Goal: Information Seeking & Learning: Learn about a topic

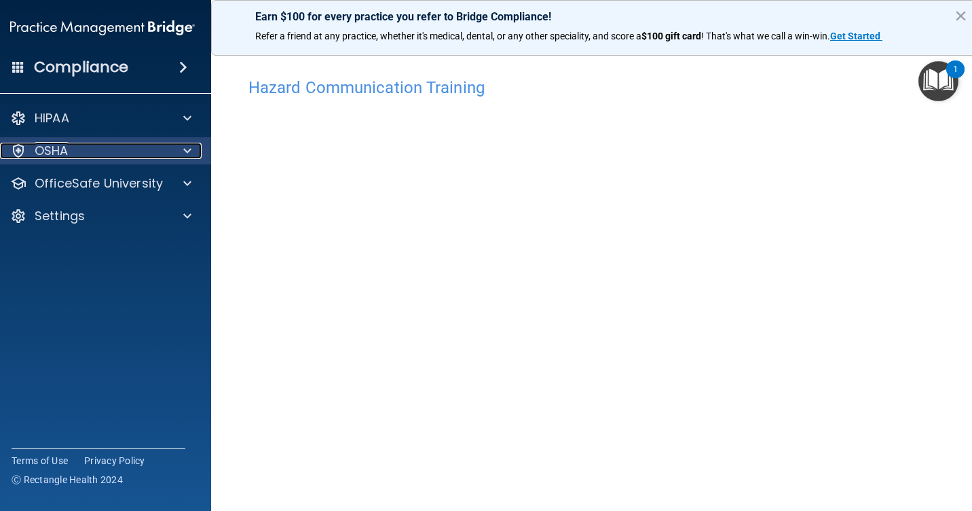
click at [183, 151] on span at bounding box center [187, 151] width 8 height 16
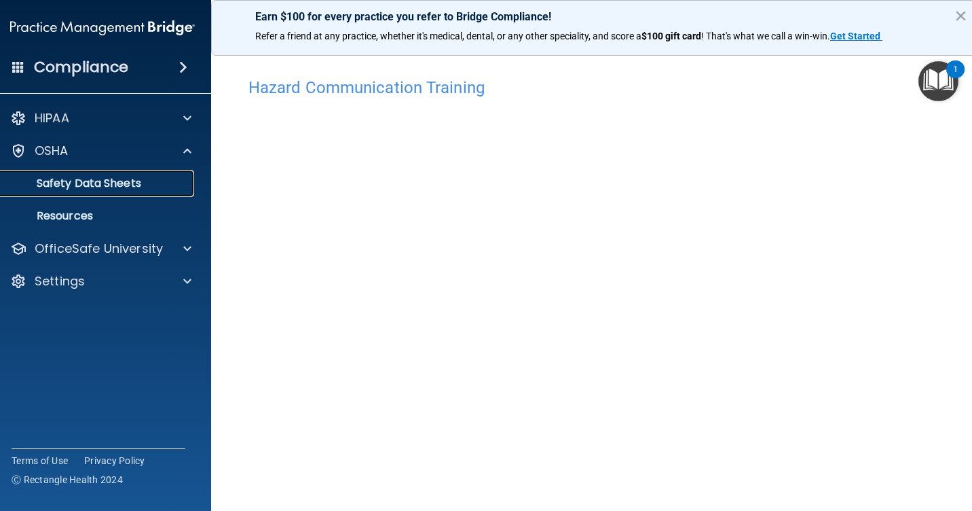
click at [147, 184] on p "Safety Data Sheets" at bounding box center [95, 184] width 185 height 14
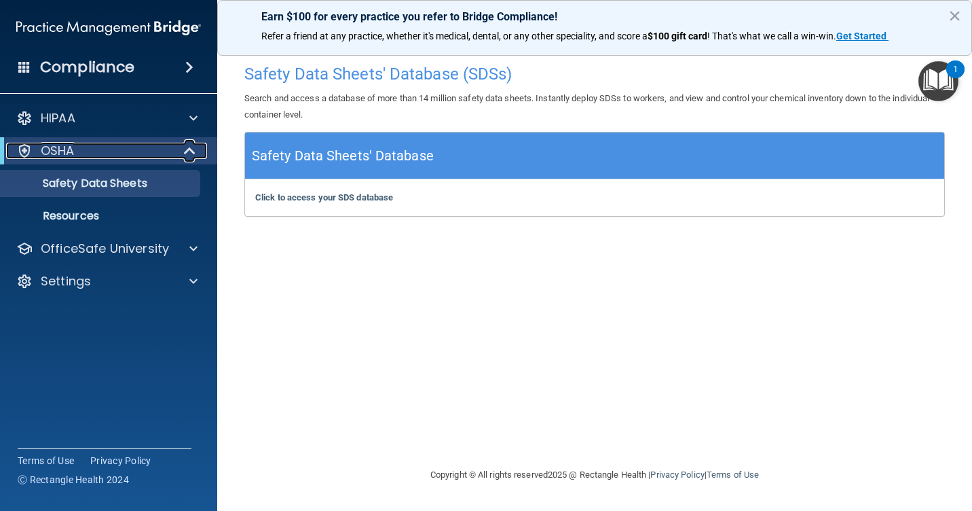
click at [185, 150] on span at bounding box center [191, 151] width 12 height 16
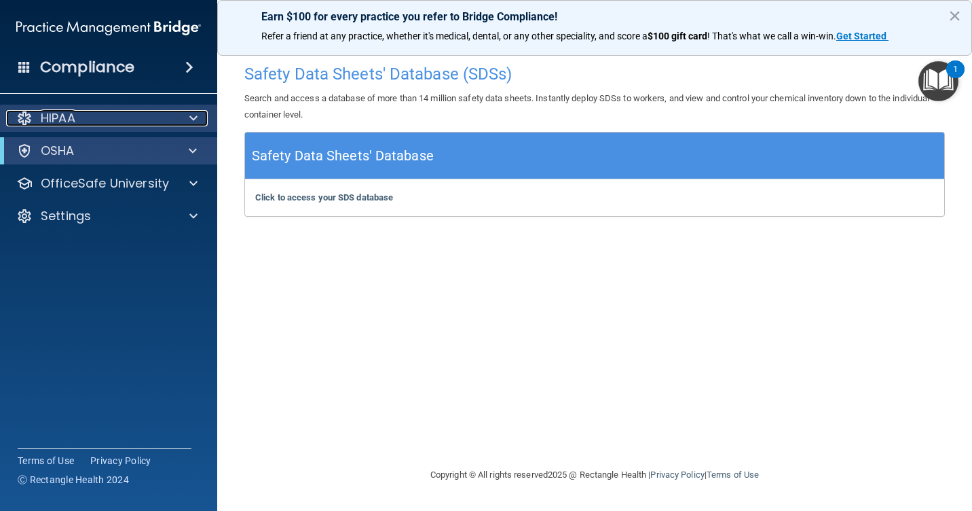
click at [193, 121] on span at bounding box center [193, 118] width 8 height 16
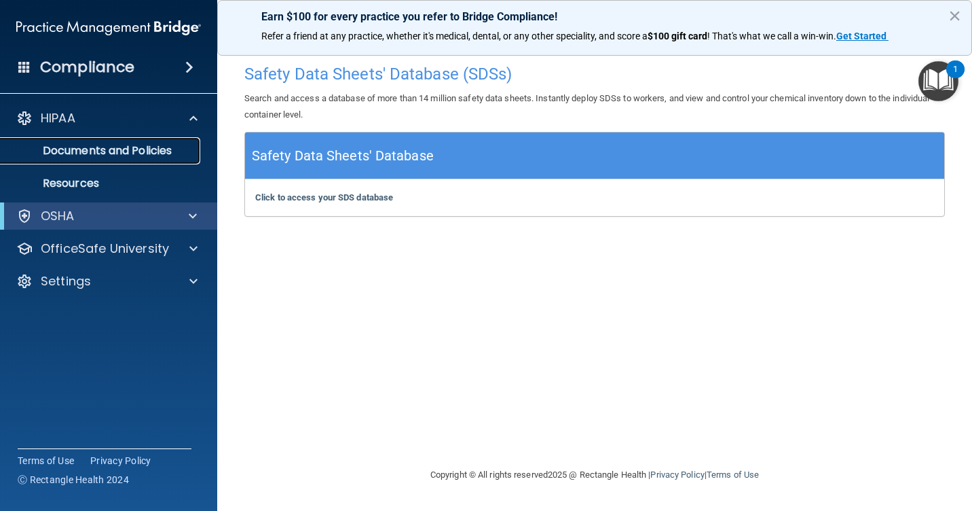
click at [162, 150] on p "Documents and Policies" at bounding box center [101, 151] width 185 height 14
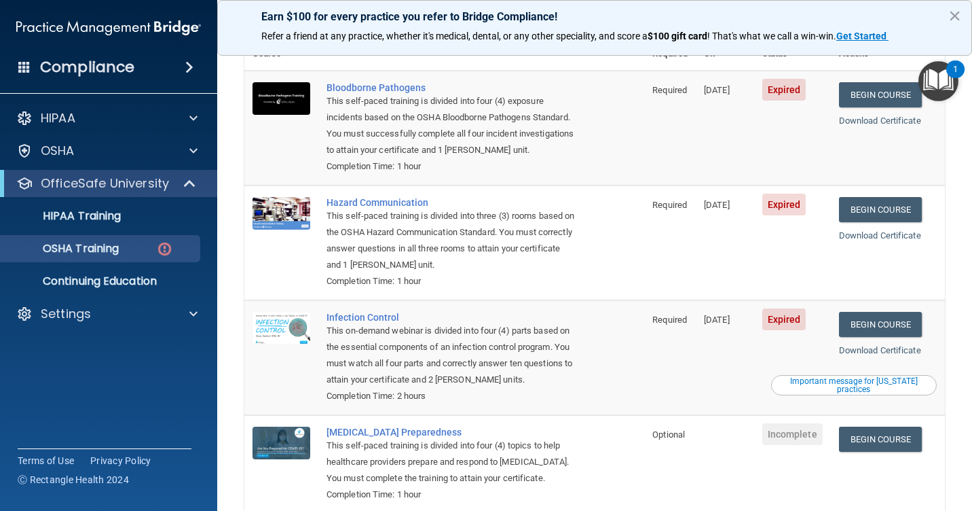
scroll to position [196, 0]
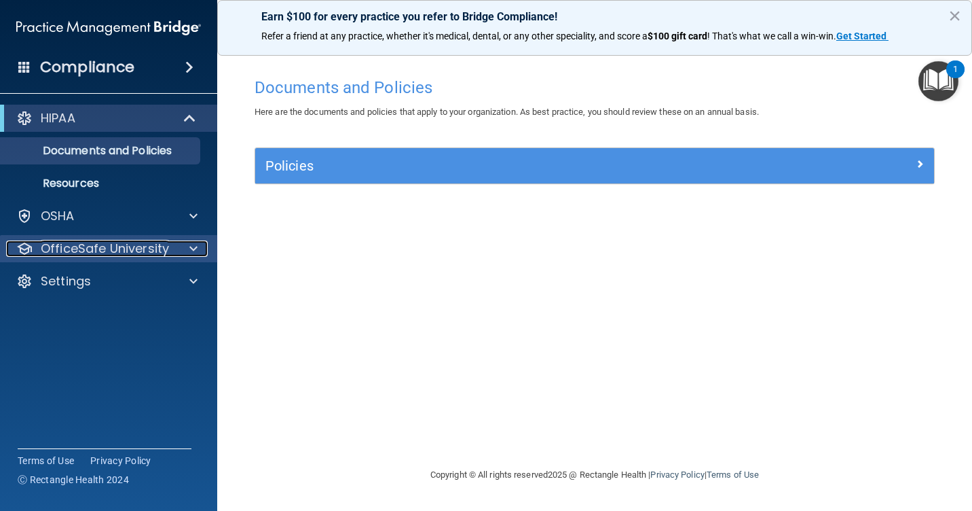
click at [186, 249] on div at bounding box center [191, 248] width 34 height 16
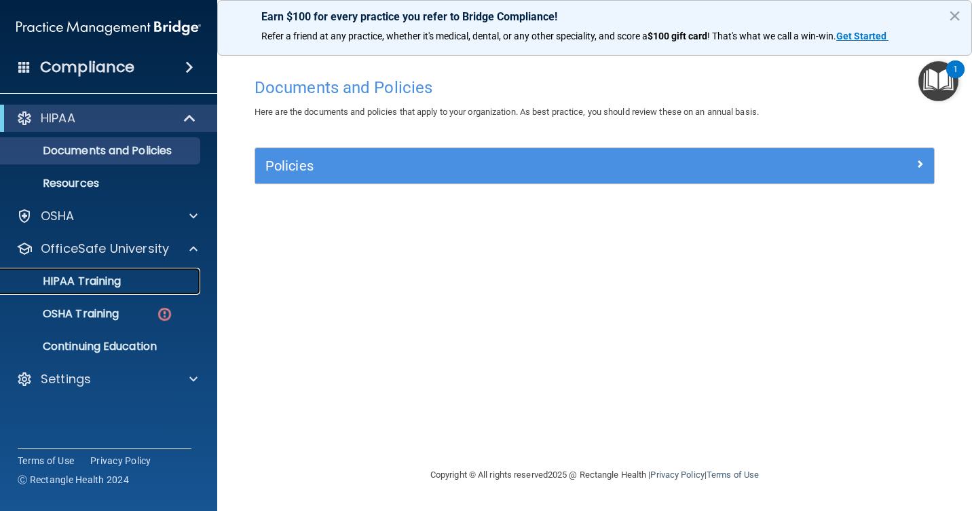
click at [126, 277] on div "HIPAA Training" at bounding box center [101, 281] width 185 height 14
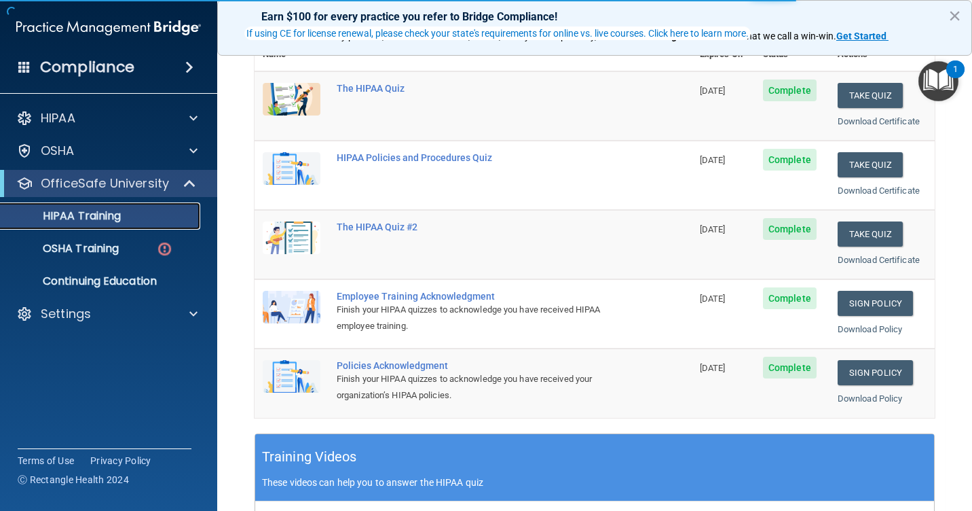
scroll to position [204, 0]
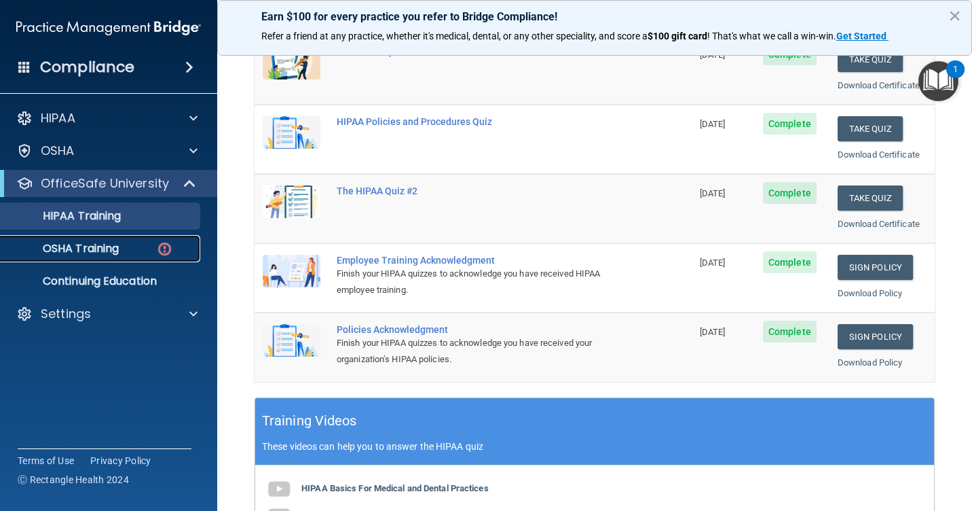
click at [71, 247] on p "OSHA Training" at bounding box center [64, 249] width 110 height 14
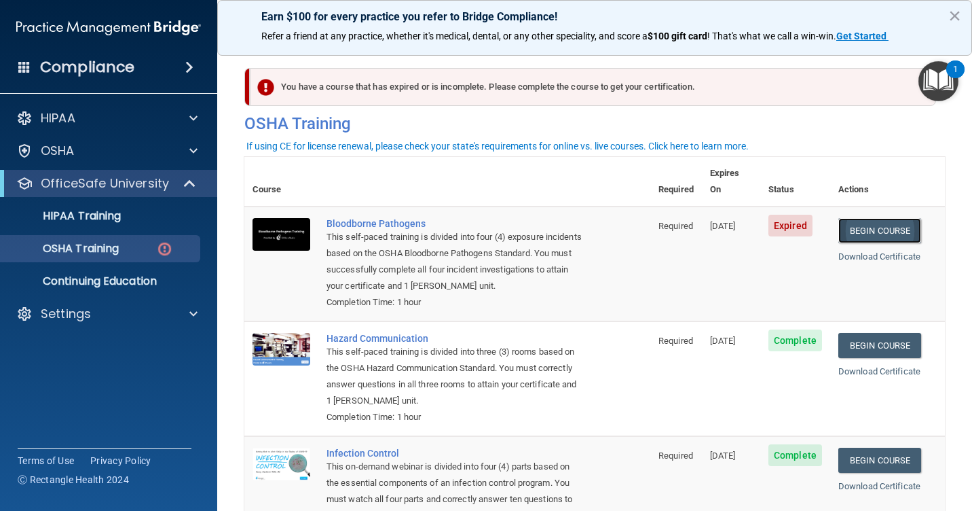
click at [868, 218] on link "Begin Course" at bounding box center [880, 230] width 83 height 25
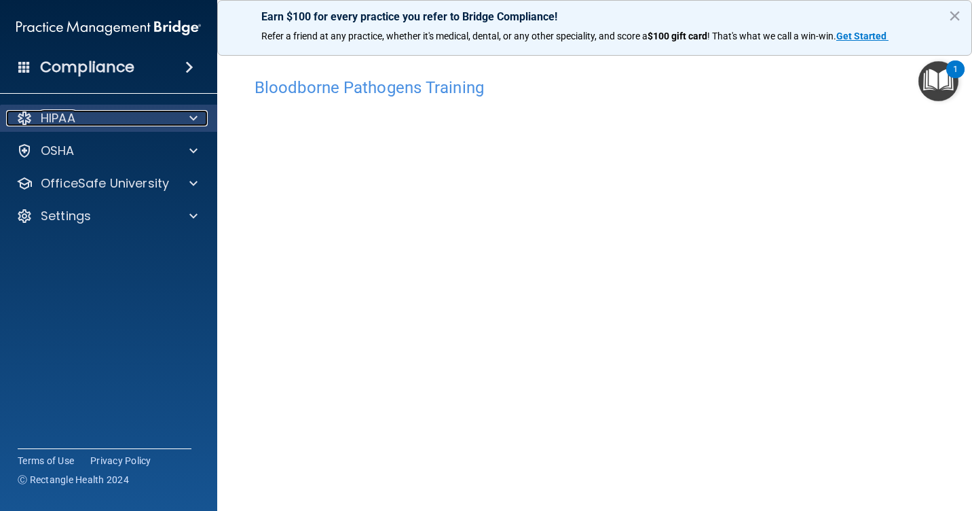
click at [186, 117] on div at bounding box center [191, 118] width 34 height 16
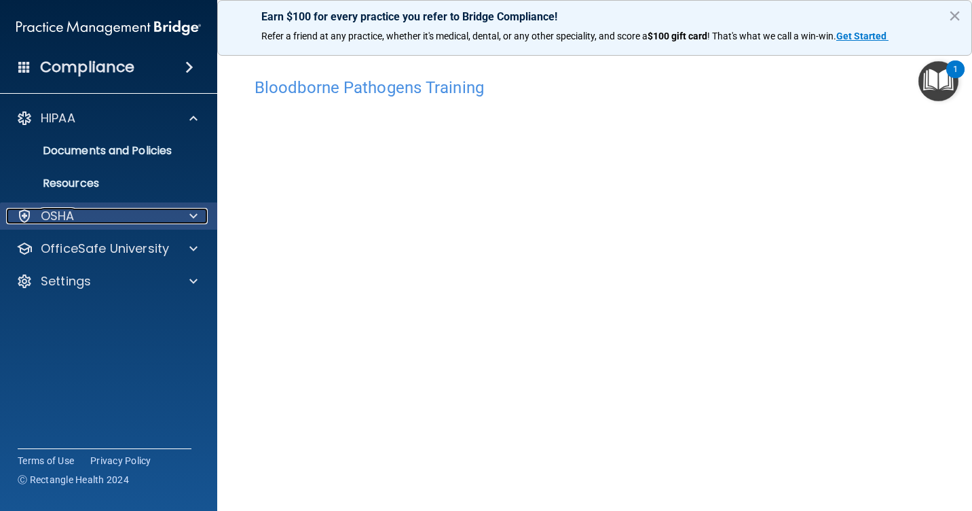
click at [55, 221] on p "OSHA" at bounding box center [58, 216] width 34 height 16
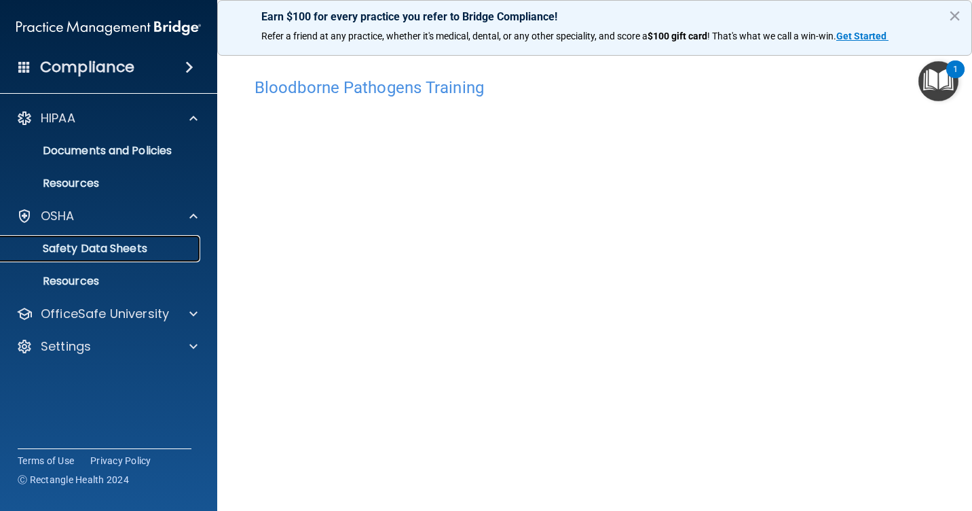
click at [77, 251] on p "Safety Data Sheets" at bounding box center [101, 249] width 185 height 14
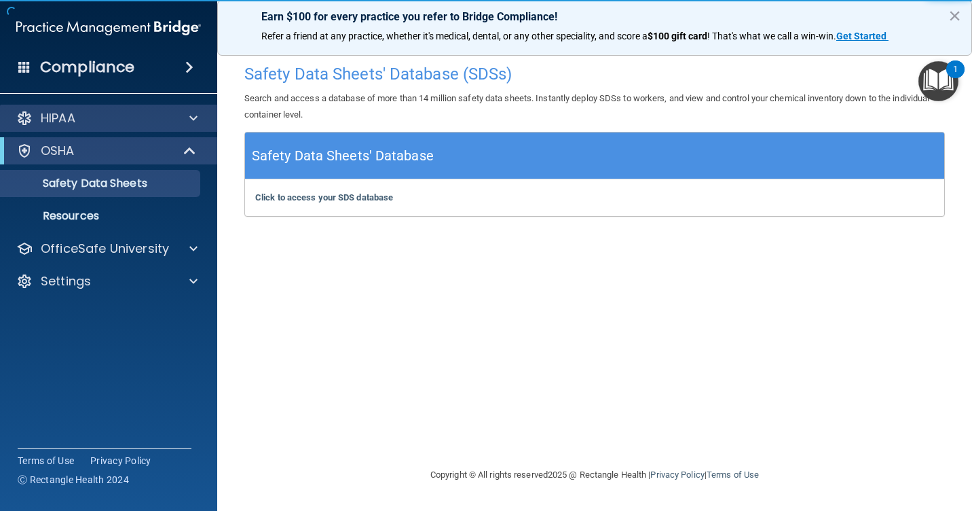
click at [60, 126] on div "HIPAA" at bounding box center [109, 118] width 218 height 27
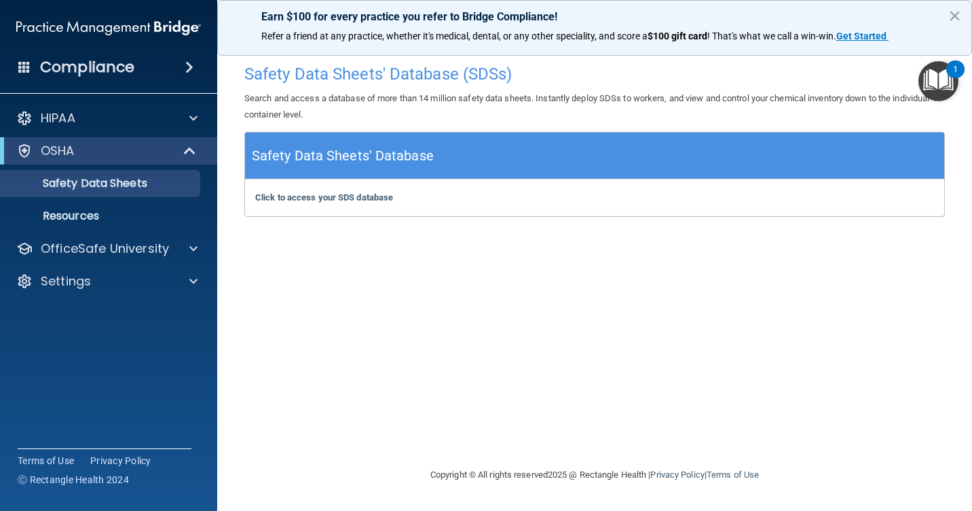
click at [177, 67] on div "Compliance" at bounding box center [108, 67] width 217 height 30
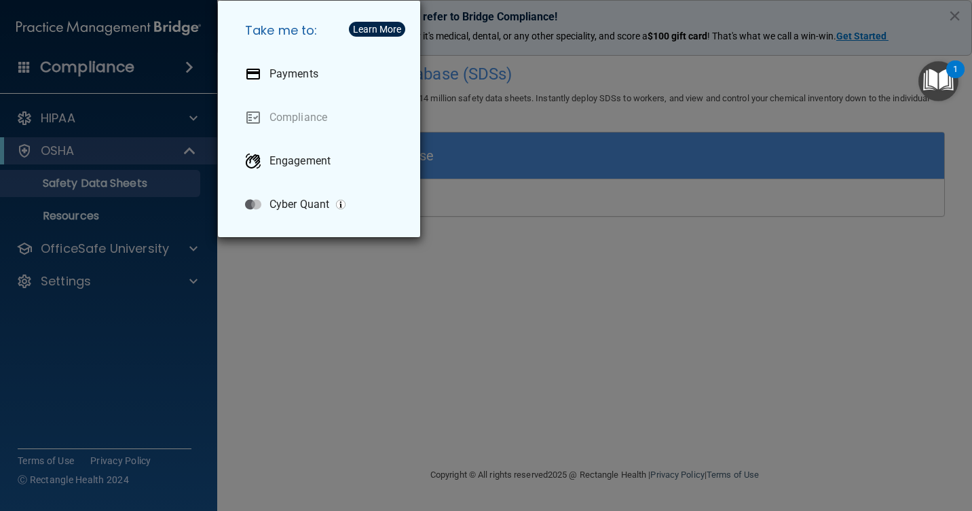
drag, startPoint x: 306, startPoint y: 340, endPoint x: 416, endPoint y: 20, distance: 338.4
click at [306, 341] on div "Take me to: Payments Compliance Engagement Cyber Quant" at bounding box center [486, 255] width 972 height 511
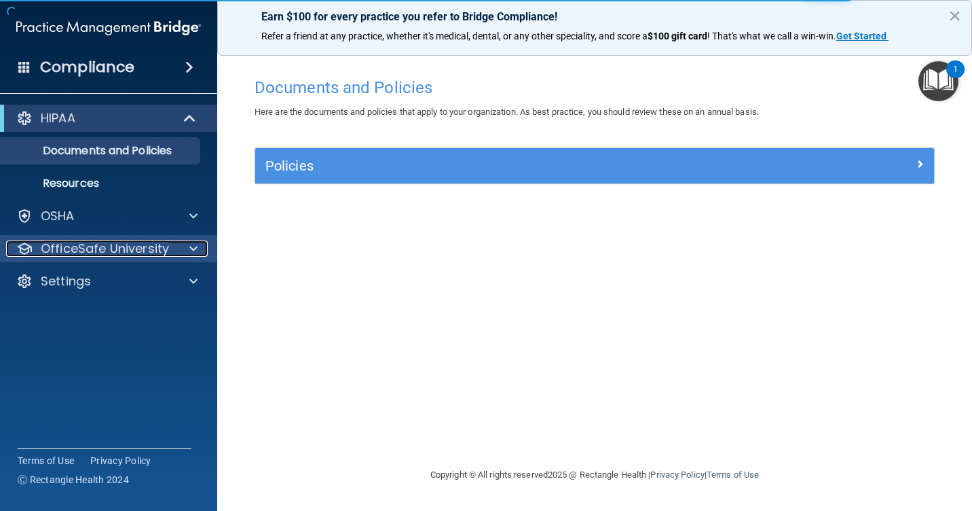
click at [193, 251] on span at bounding box center [193, 248] width 8 height 16
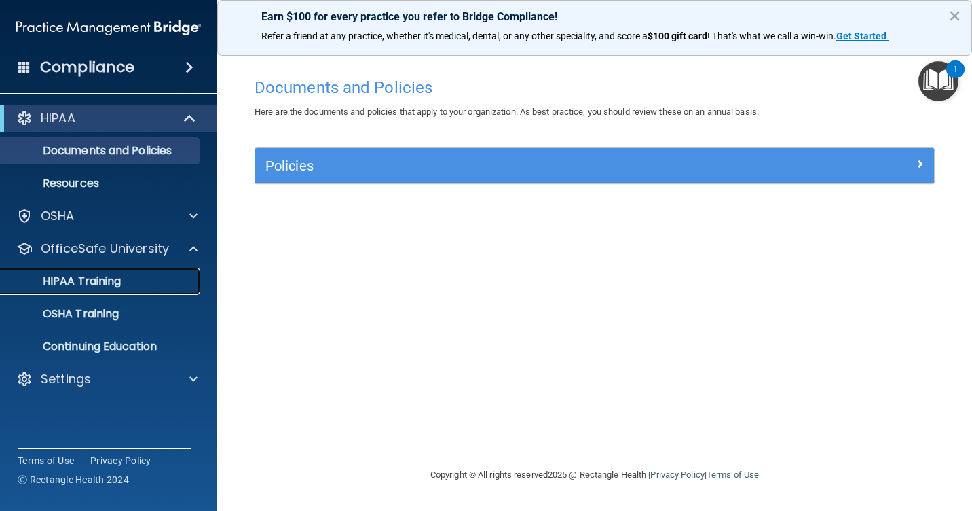
click at [108, 276] on p "HIPAA Training" at bounding box center [65, 281] width 112 height 14
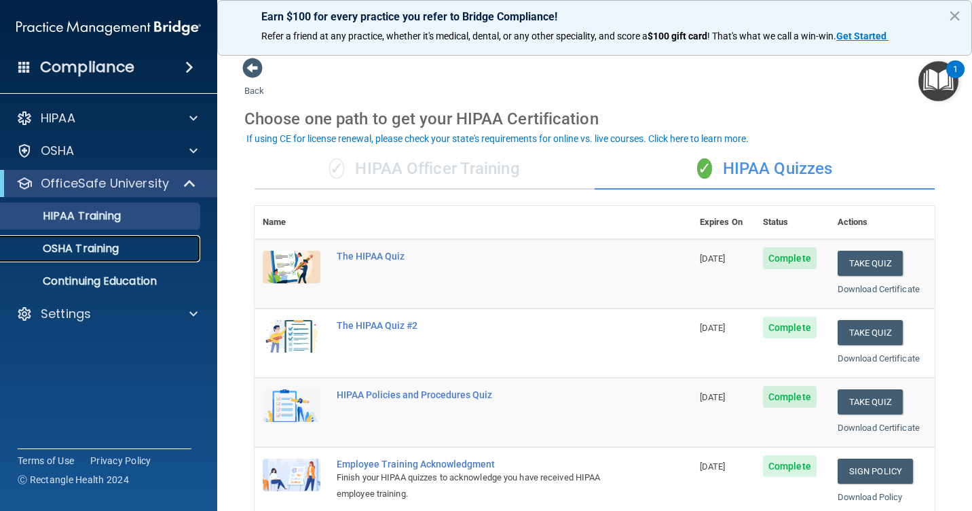
click at [91, 245] on p "OSHA Training" at bounding box center [64, 249] width 110 height 14
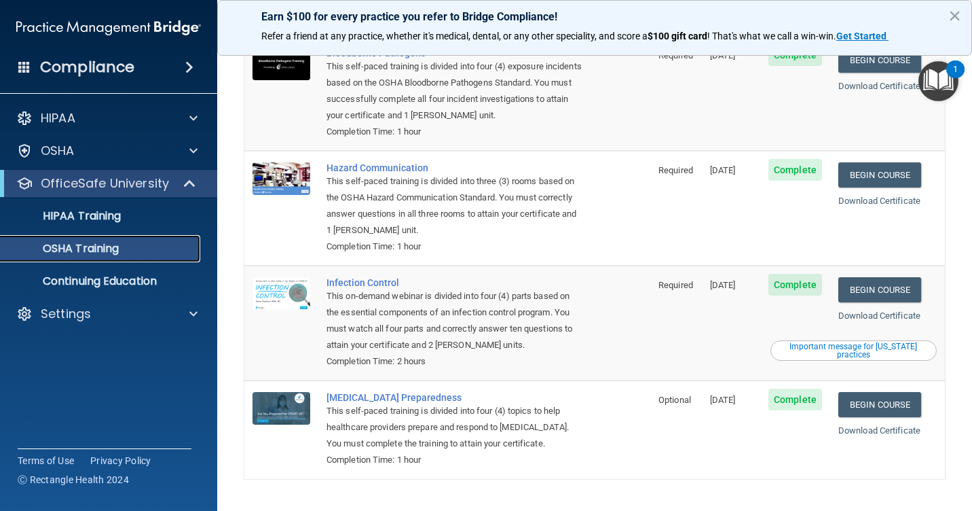
scroll to position [136, 0]
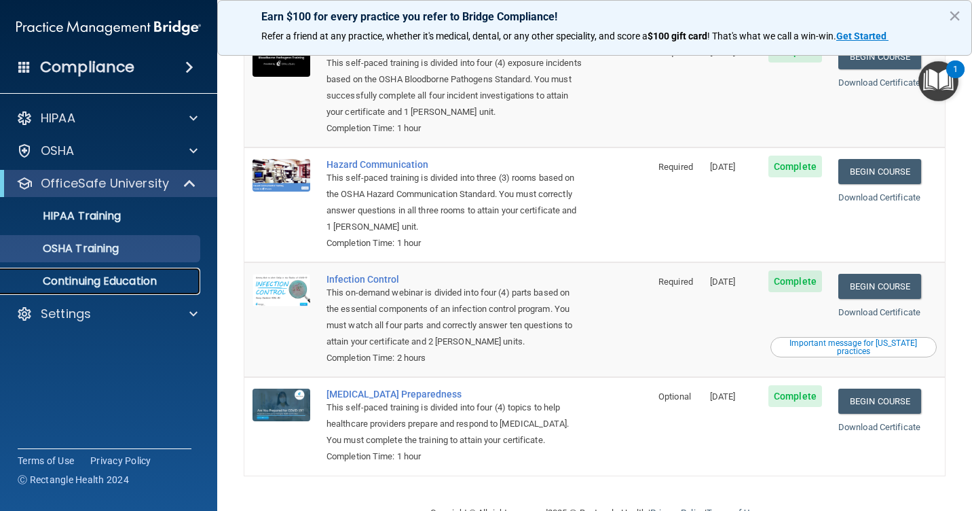
click at [87, 281] on p "Continuing Education" at bounding box center [101, 281] width 185 height 14
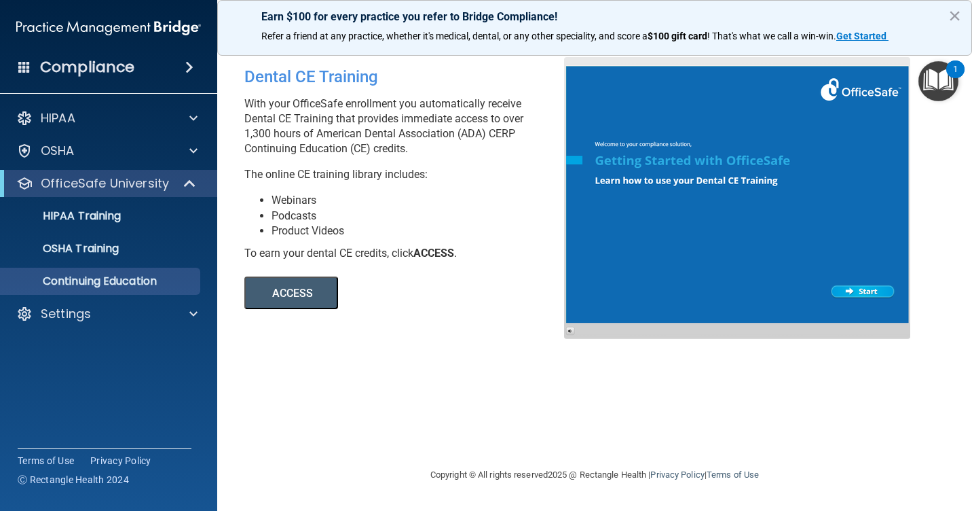
click at [301, 291] on button "ACCESS" at bounding box center [291, 292] width 94 height 33
click at [861, 289] on div at bounding box center [737, 198] width 346 height 282
click at [113, 246] on p "OSHA Training" at bounding box center [64, 249] width 110 height 14
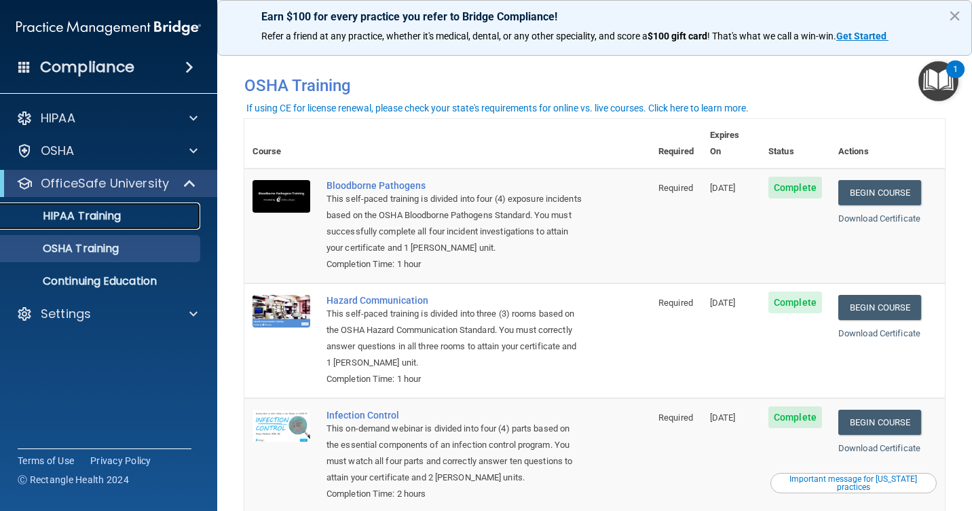
click at [88, 217] on p "HIPAA Training" at bounding box center [65, 216] width 112 height 14
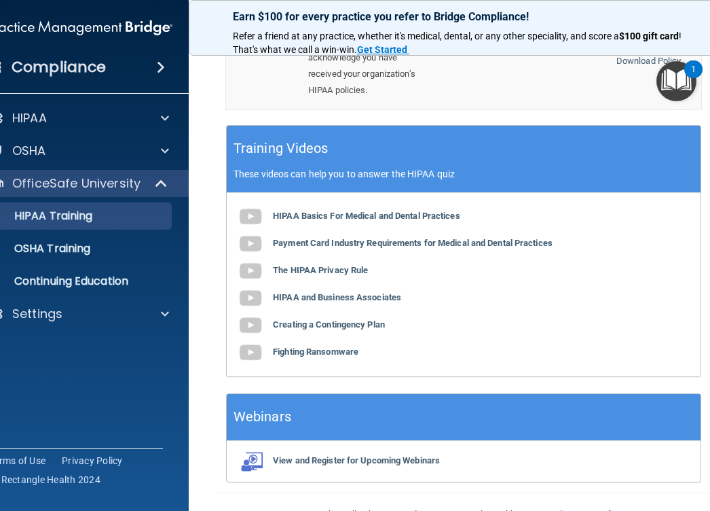
scroll to position [660, 0]
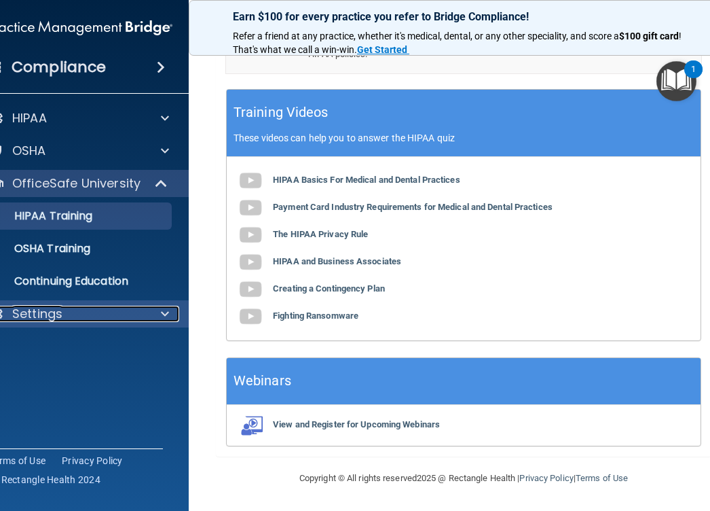
click at [45, 308] on p "Settings" at bounding box center [37, 314] width 50 height 16
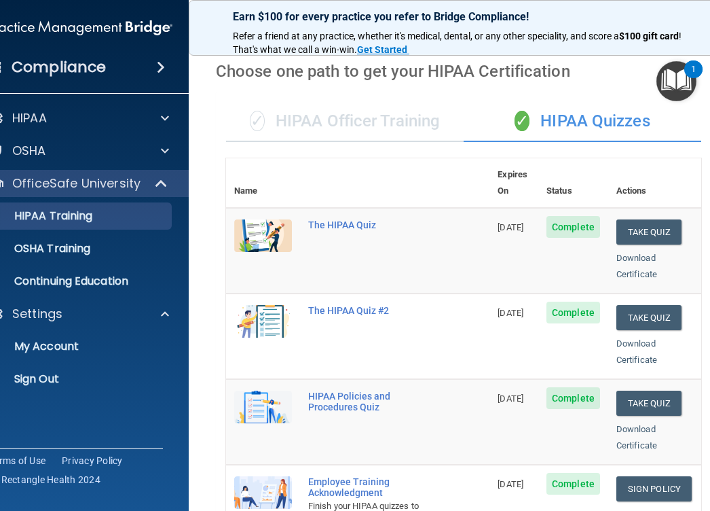
scroll to position [0, 0]
